Goal: Navigation & Orientation: Find specific page/section

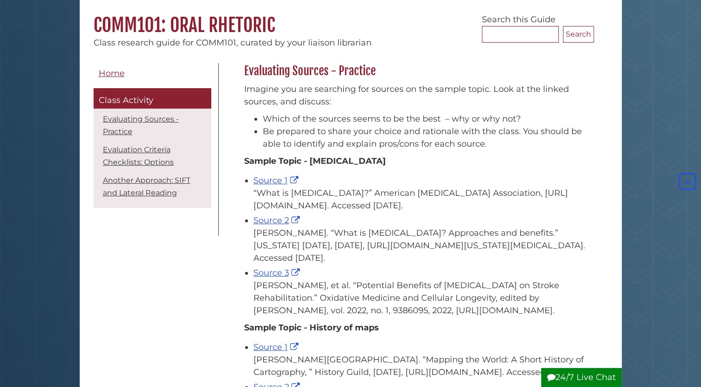
scroll to position [75, 0]
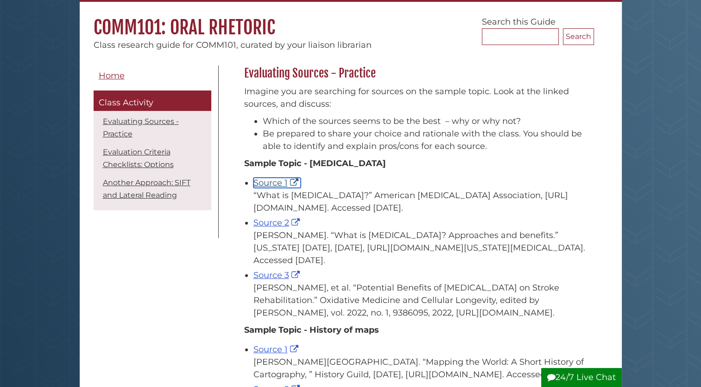
click at [267, 179] on link "Source 1" at bounding box center [277, 183] width 47 height 10
click at [279, 224] on link "Source 2" at bounding box center [278, 222] width 49 height 10
click at [284, 275] on link "Source 3" at bounding box center [278, 275] width 49 height 10
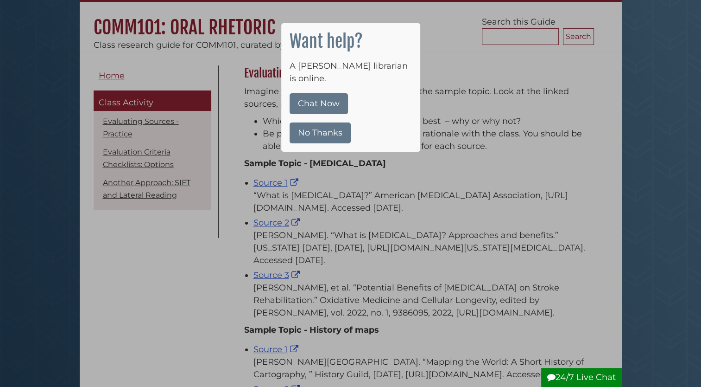
click at [334, 122] on button "No Thanks" at bounding box center [320, 132] width 61 height 21
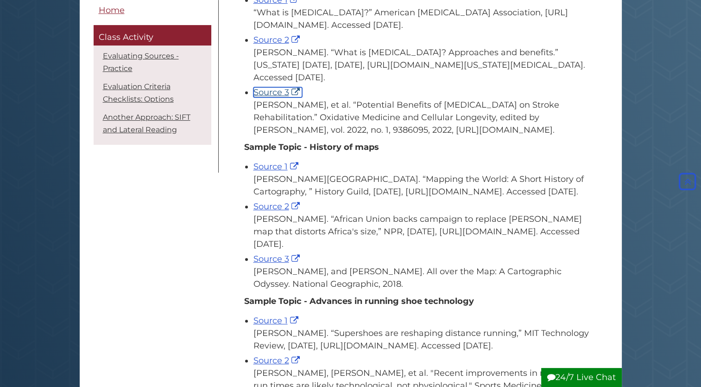
scroll to position [270, 0]
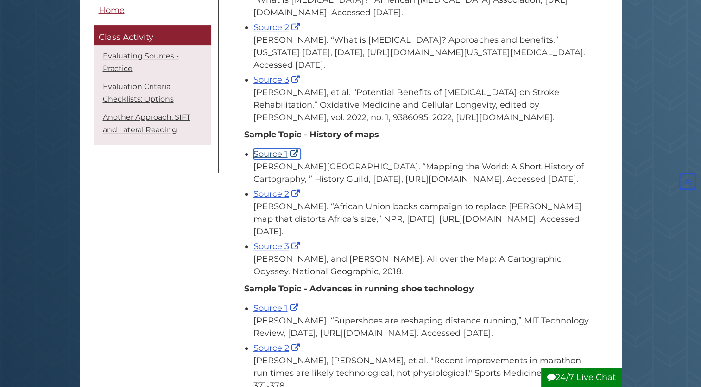
click at [273, 155] on link "Source 1" at bounding box center [277, 154] width 47 height 10
click at [277, 199] on link "Source 2" at bounding box center [278, 194] width 49 height 10
click at [271, 251] on link "Source 3" at bounding box center [278, 246] width 49 height 10
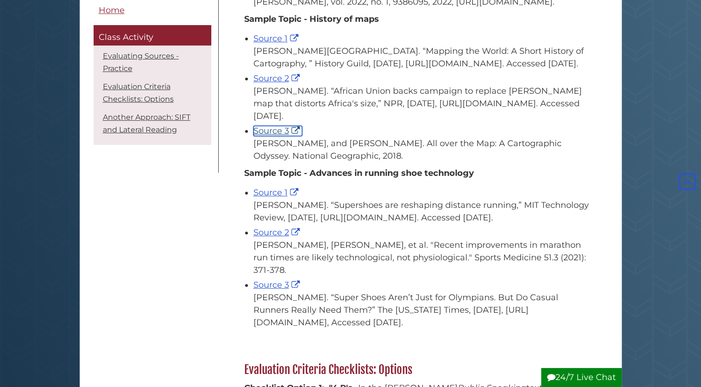
scroll to position [387, 0]
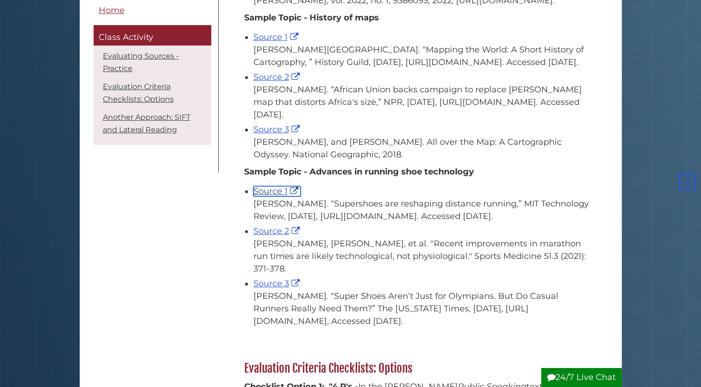
click at [280, 196] on link "Source 1" at bounding box center [277, 191] width 47 height 10
click at [279, 236] on link "Source 2" at bounding box center [278, 231] width 49 height 10
click at [277, 288] on link "Source 3" at bounding box center [278, 283] width 49 height 10
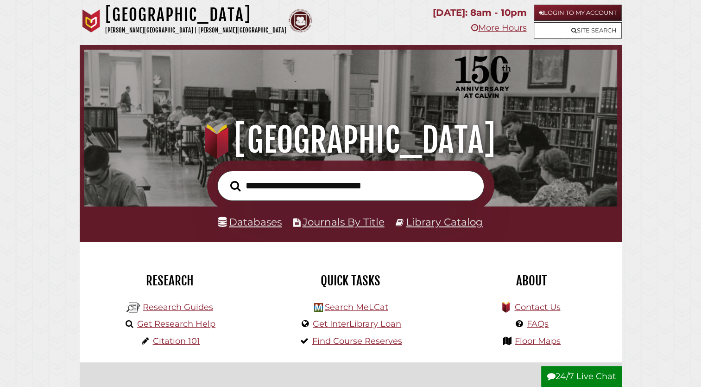
scroll to position [176, 529]
click at [578, 9] on link "Login to My Account" at bounding box center [578, 13] width 88 height 16
